Goal: Task Accomplishment & Management: Manage account settings

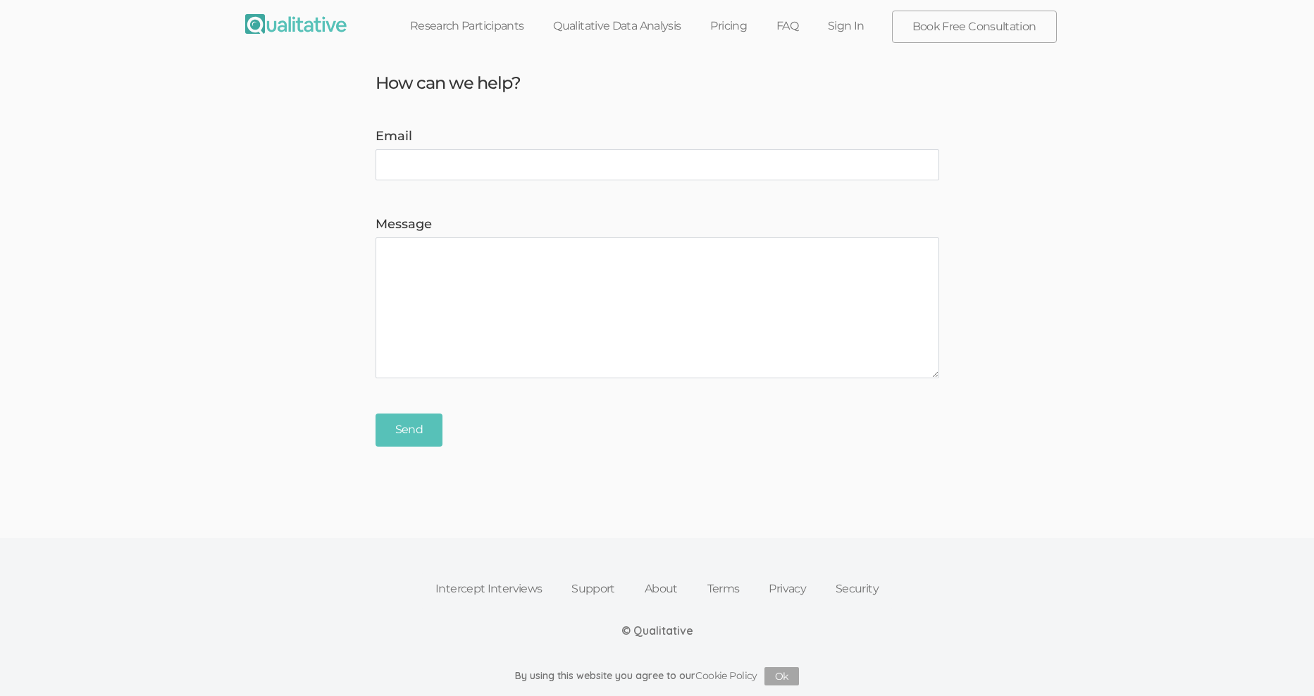
click at [863, 28] on link "Sign In" at bounding box center [846, 26] width 66 height 31
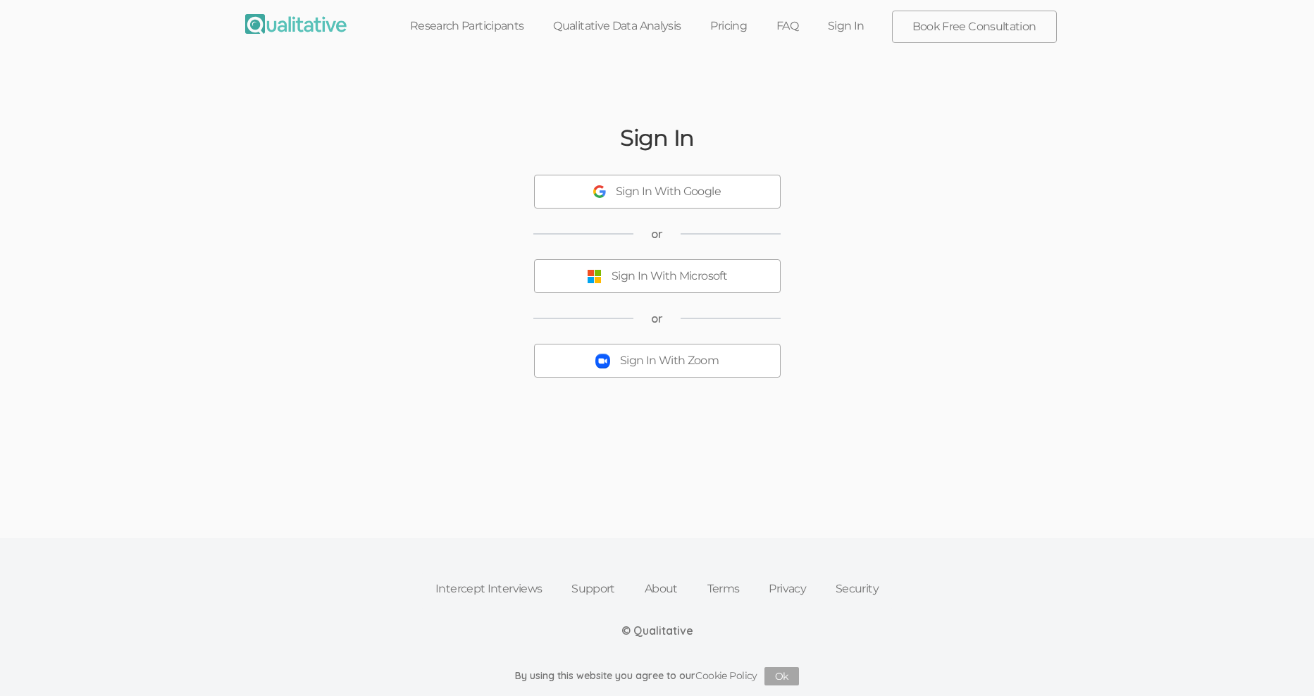
click at [652, 345] on button "Sign In With Zoom" at bounding box center [657, 361] width 247 height 34
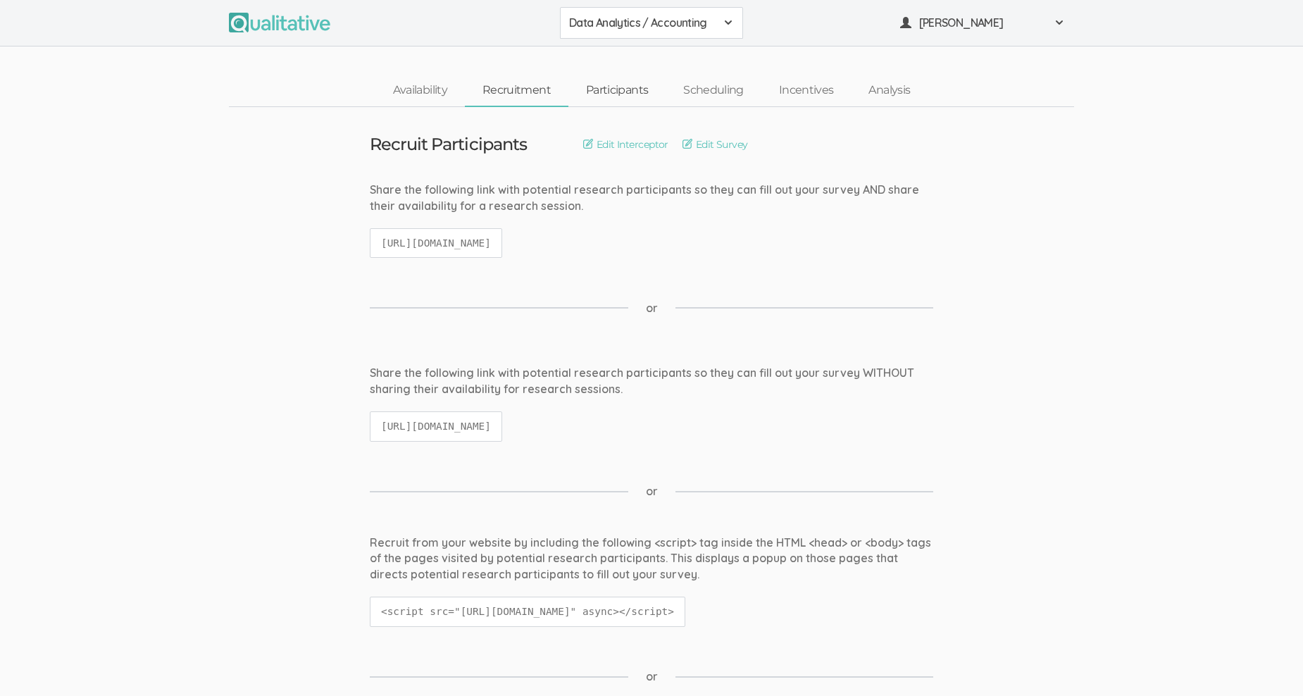
click at [629, 90] on link "Participants" at bounding box center [617, 90] width 97 height 30
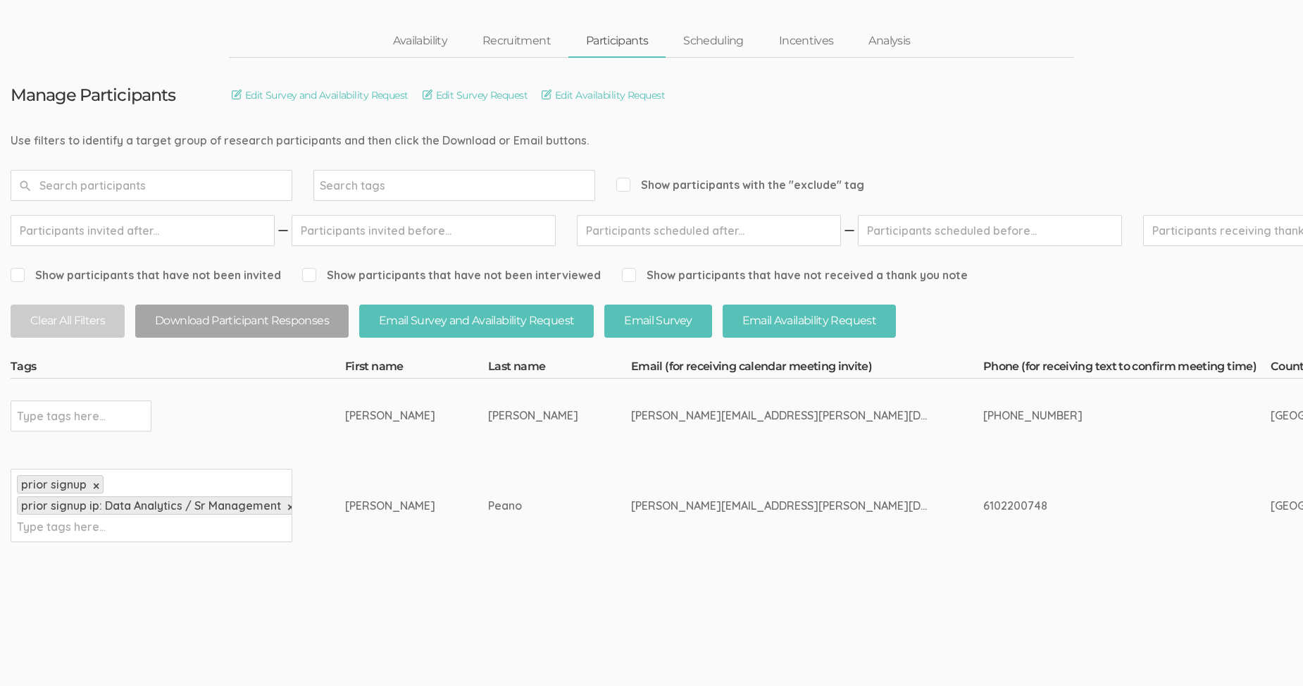
scroll to position [15, 0]
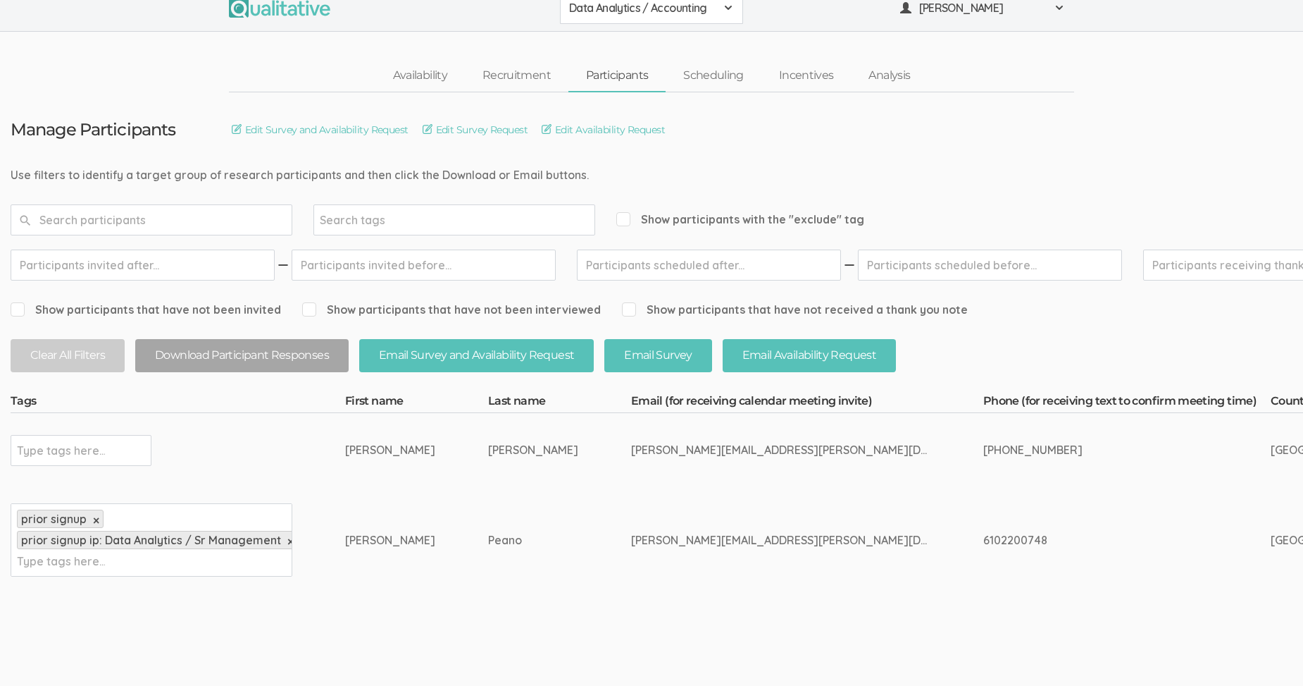
click at [723, 12] on span at bounding box center [728, 7] width 11 height 11
click at [528, 76] on link "Recruitment" at bounding box center [517, 76] width 104 height 30
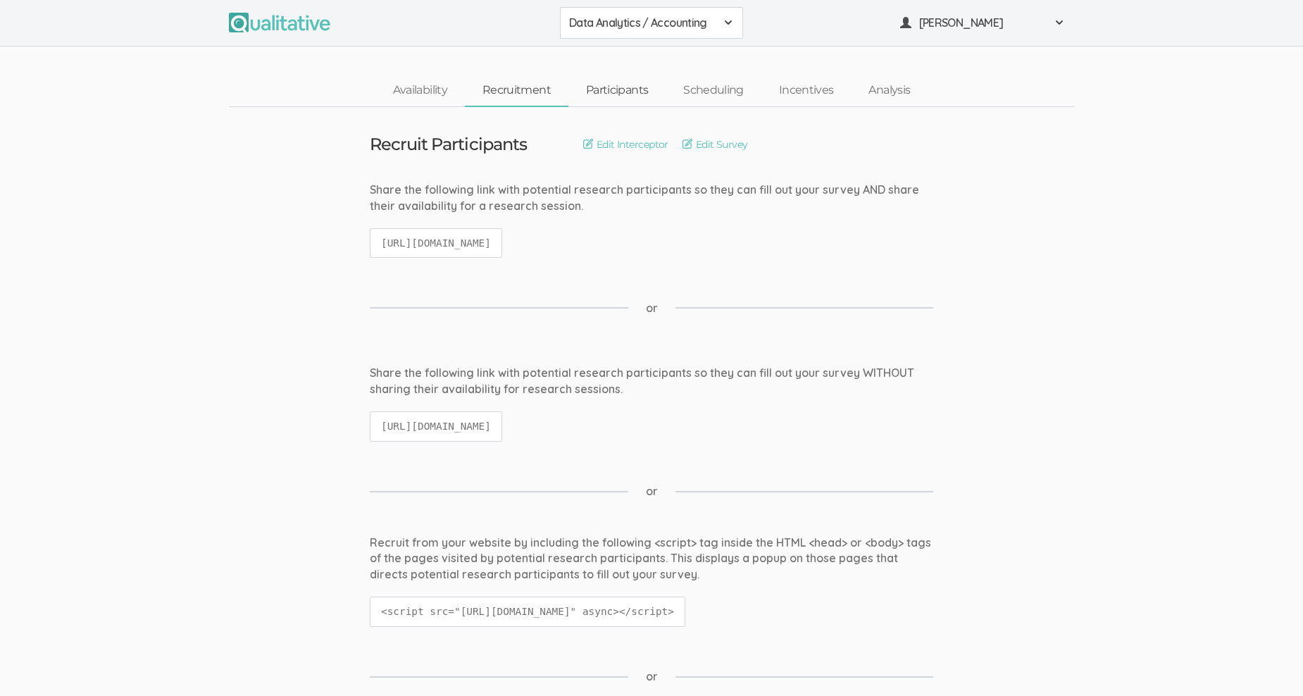
click at [609, 91] on link "Participants" at bounding box center [617, 90] width 97 height 30
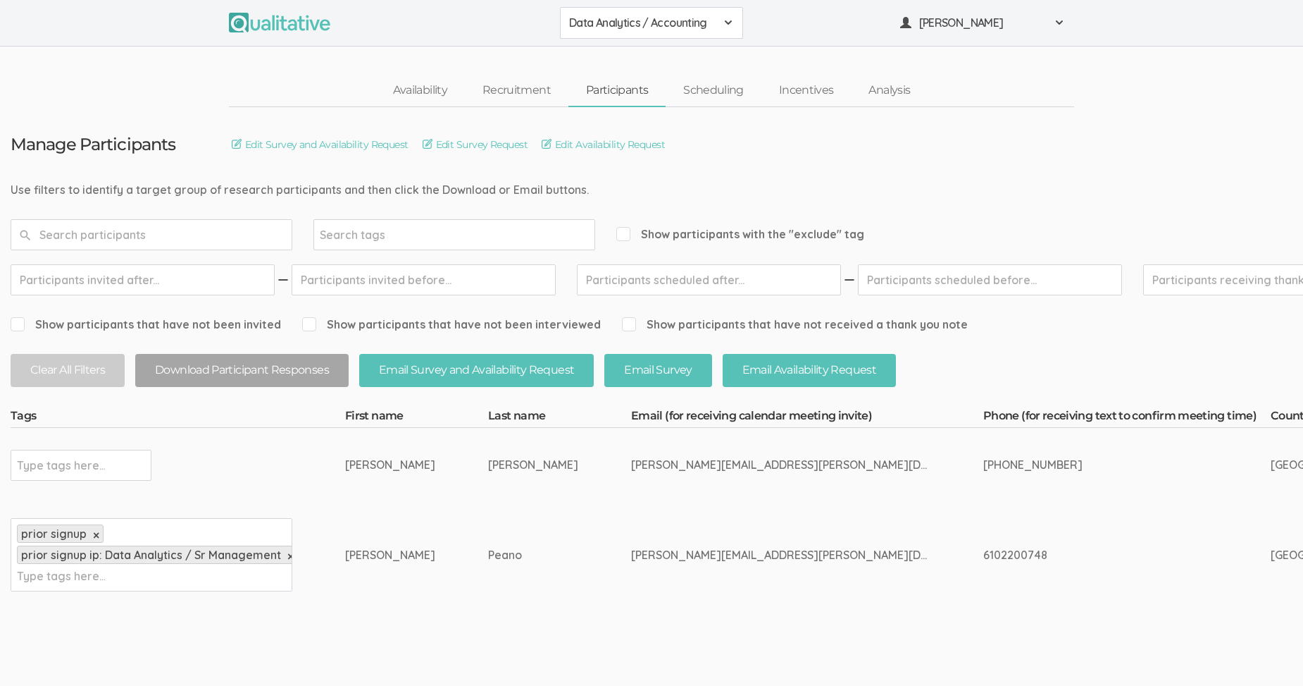
click at [704, 29] on span "Data Analytics / Accounting" at bounding box center [642, 23] width 147 height 16
click at [691, 52] on span "Data Analytics / Non-accounting" at bounding box center [651, 54] width 165 height 16
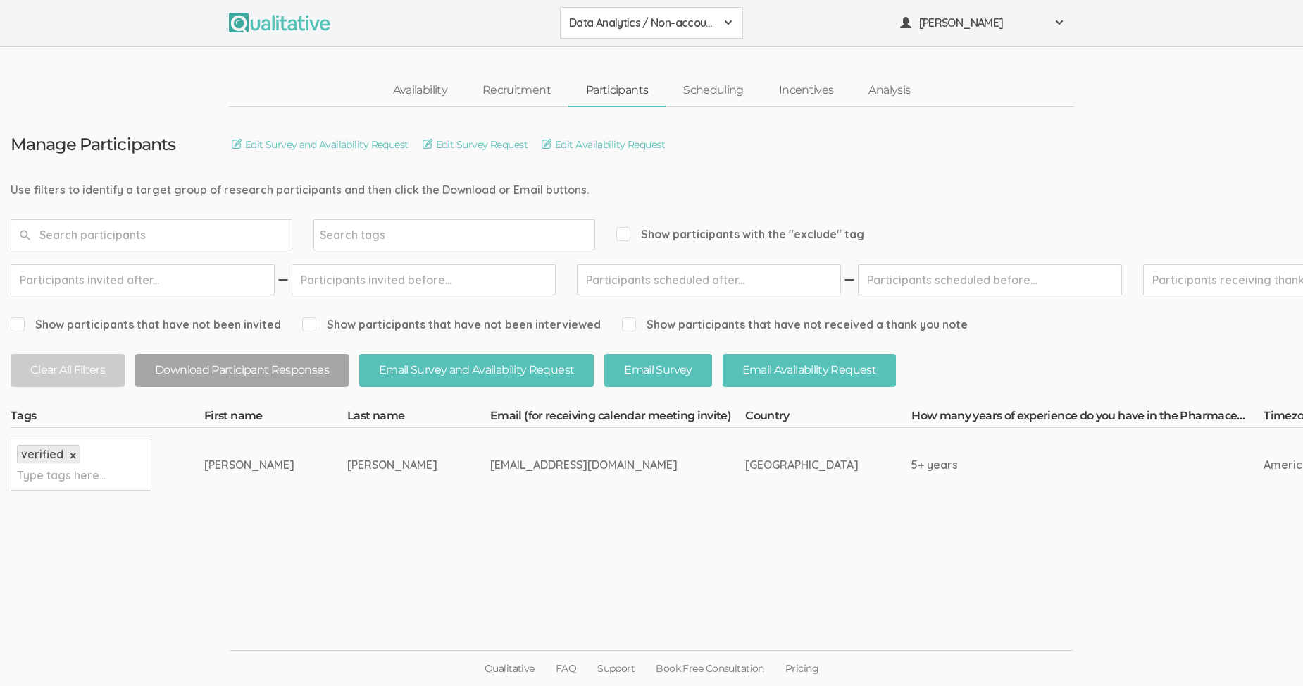
click at [721, 18] on div "Data Analytics / Non-accounting" at bounding box center [651, 23] width 165 height 16
click at [666, 115] on span "Survey Data Analytics /Non-accounting" at bounding box center [651, 119] width 165 height 16
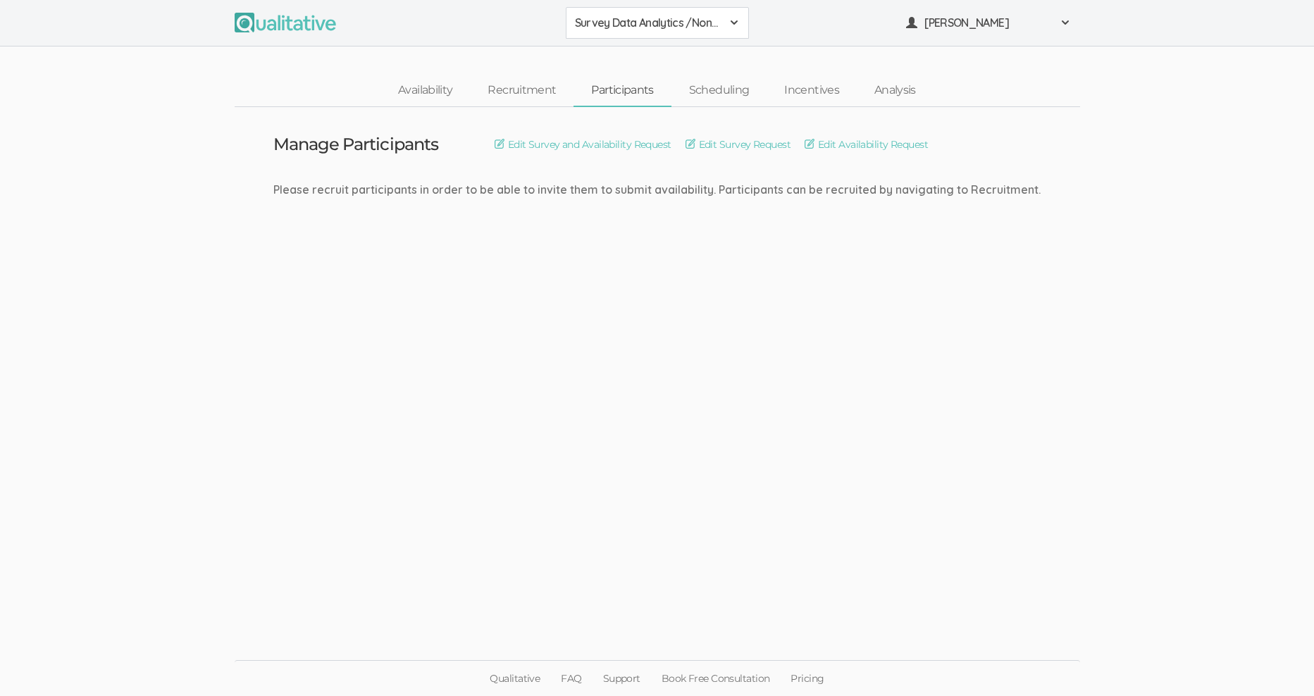
click at [726, 22] on div "Survey Data Analytics /Non-accounting" at bounding box center [657, 23] width 165 height 16
click at [686, 58] on span "Data Analytics / Accounting" at bounding box center [657, 54] width 165 height 16
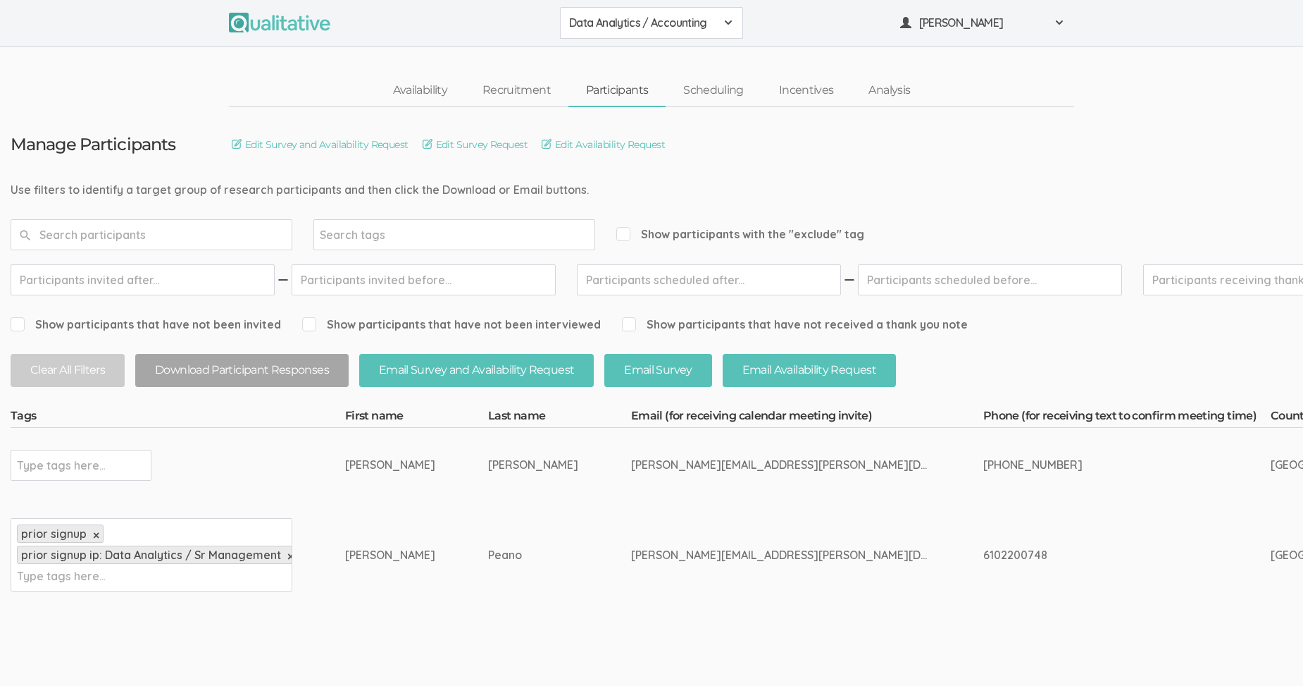
click at [720, 16] on div "Data Analytics / Accounting" at bounding box center [651, 23] width 165 height 16
click at [686, 90] on span "Data Analytics / Sr Management" at bounding box center [651, 87] width 165 height 16
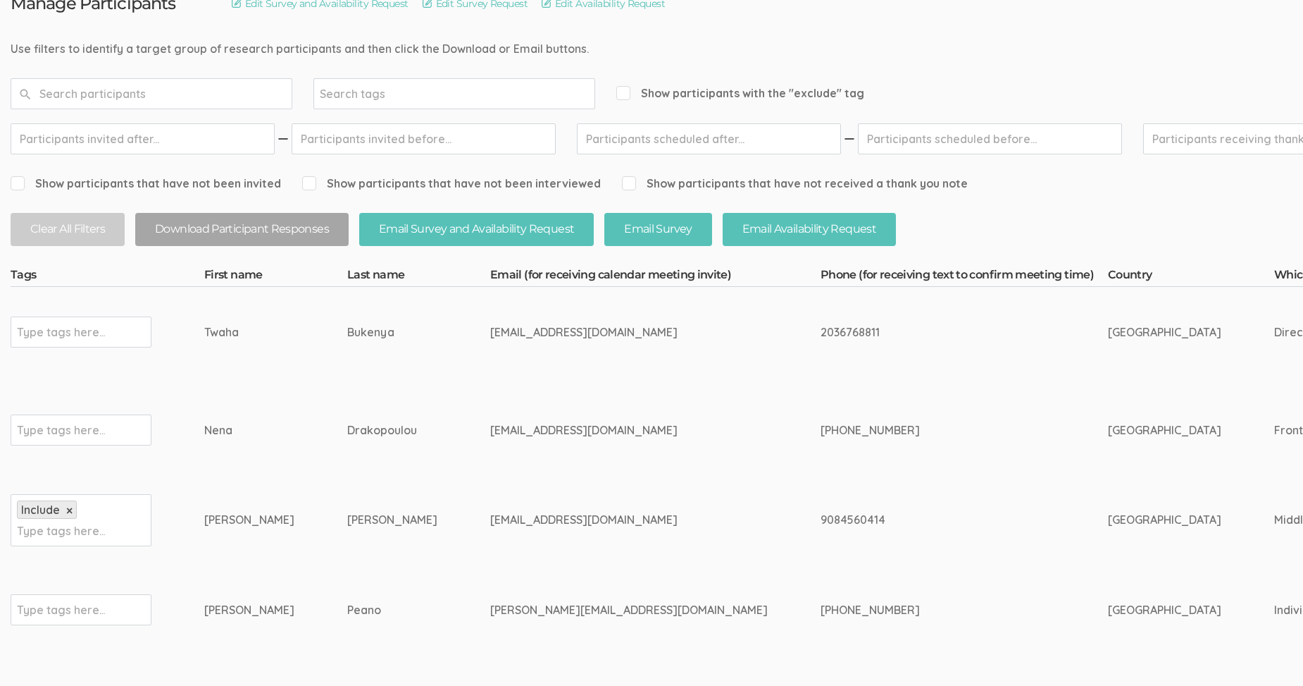
scroll to position [280, 0]
